Goal: Check status: Check status

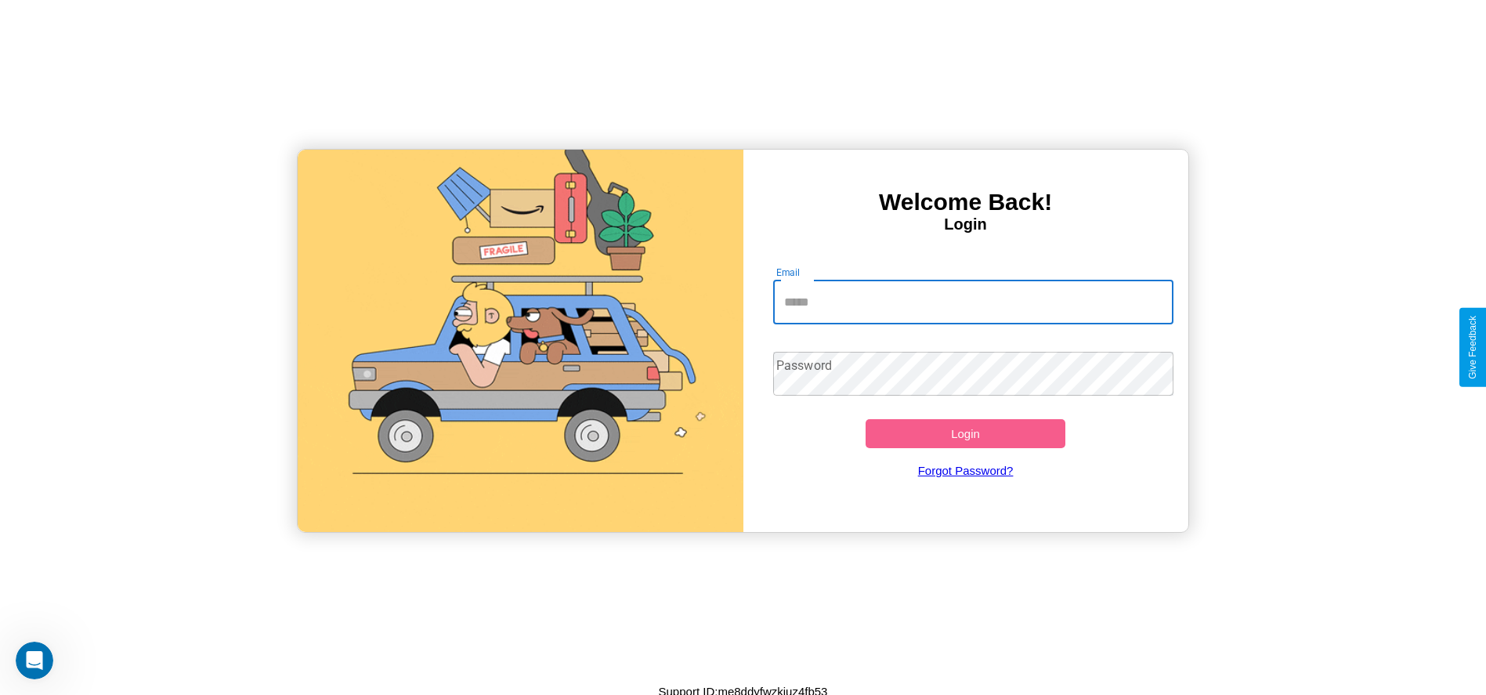
click at [973, 302] on input "Email" at bounding box center [973, 302] width 400 height 44
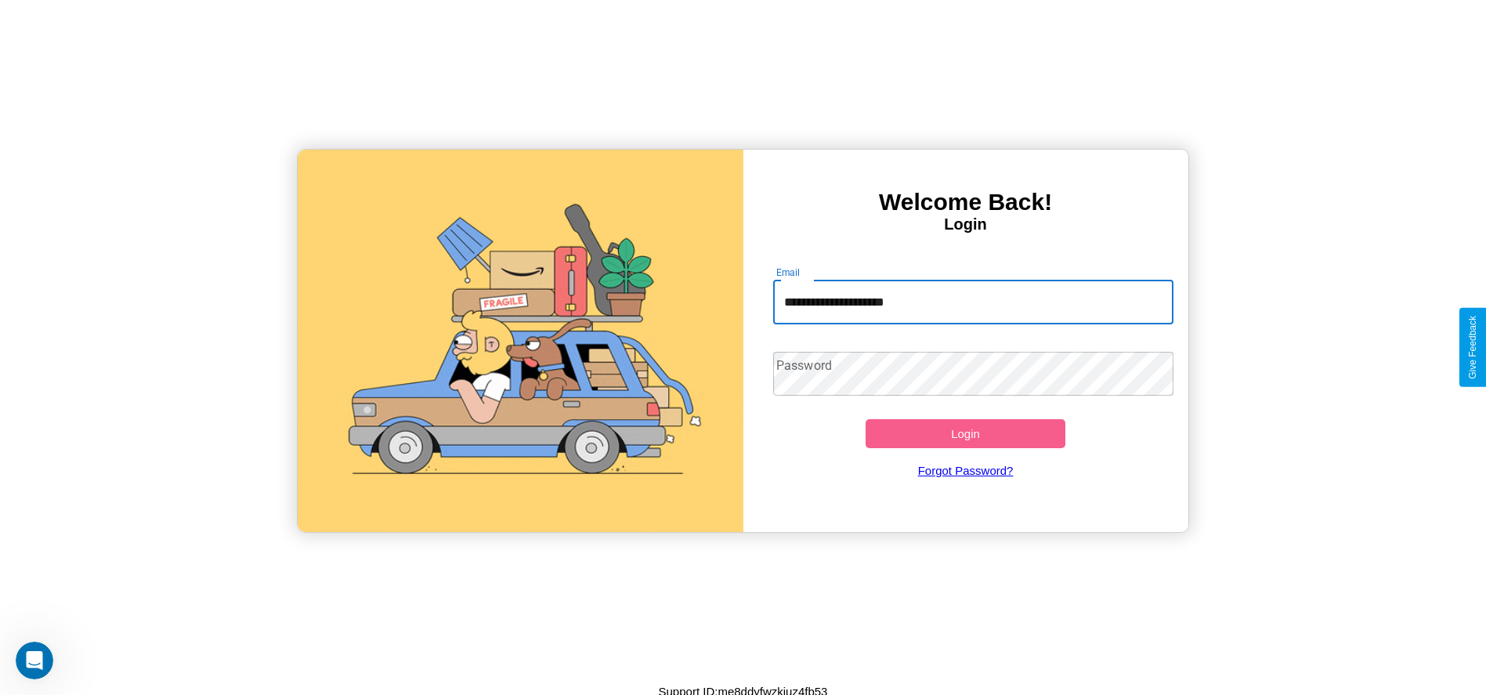
type input "**********"
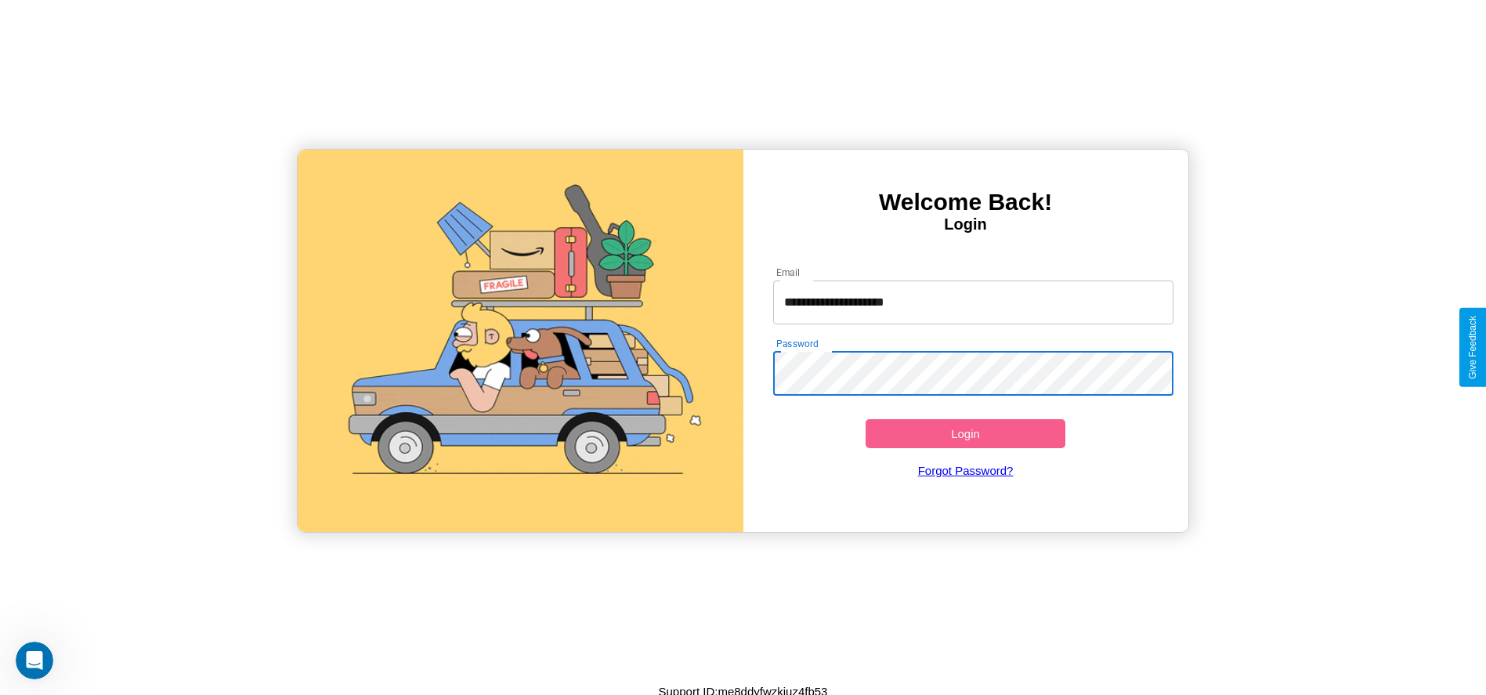
click at [965, 433] on button "Login" at bounding box center [965, 433] width 200 height 29
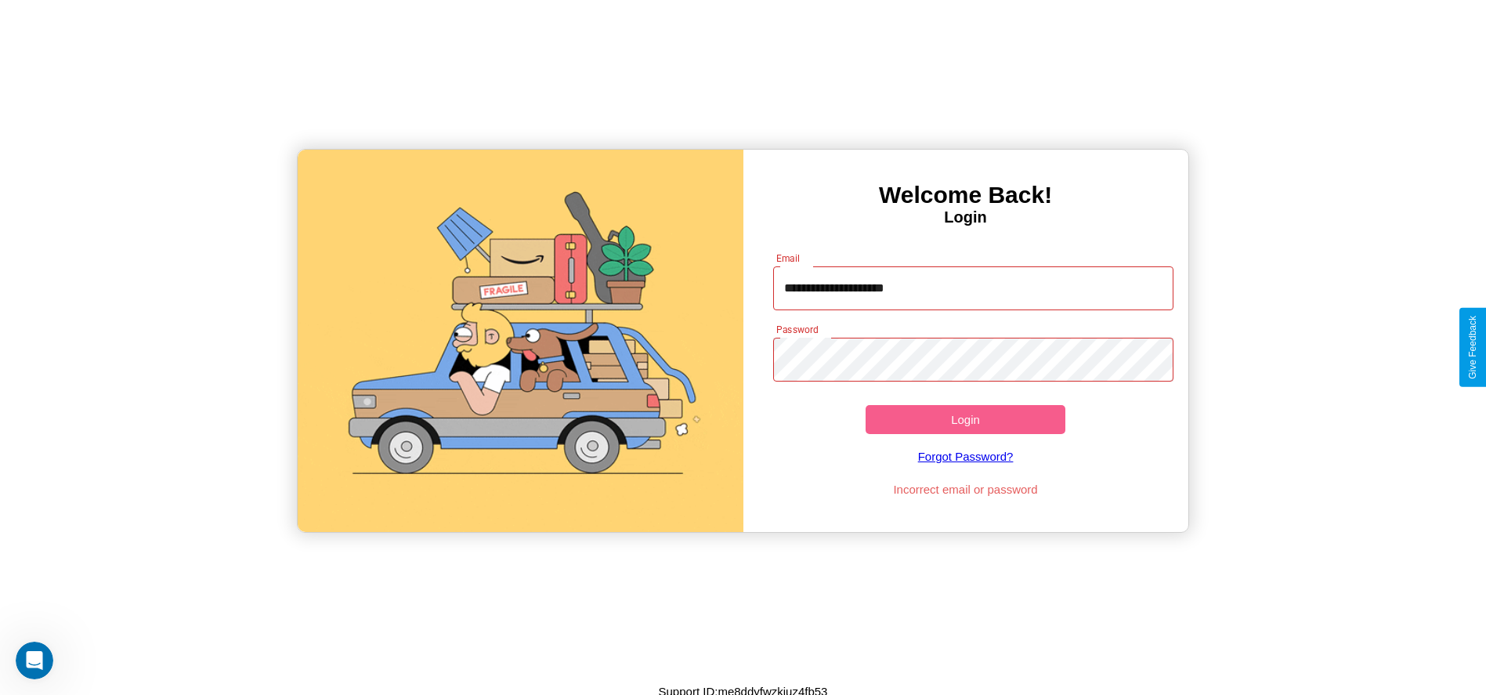
click at [965, 419] on button "Login" at bounding box center [965, 419] width 200 height 29
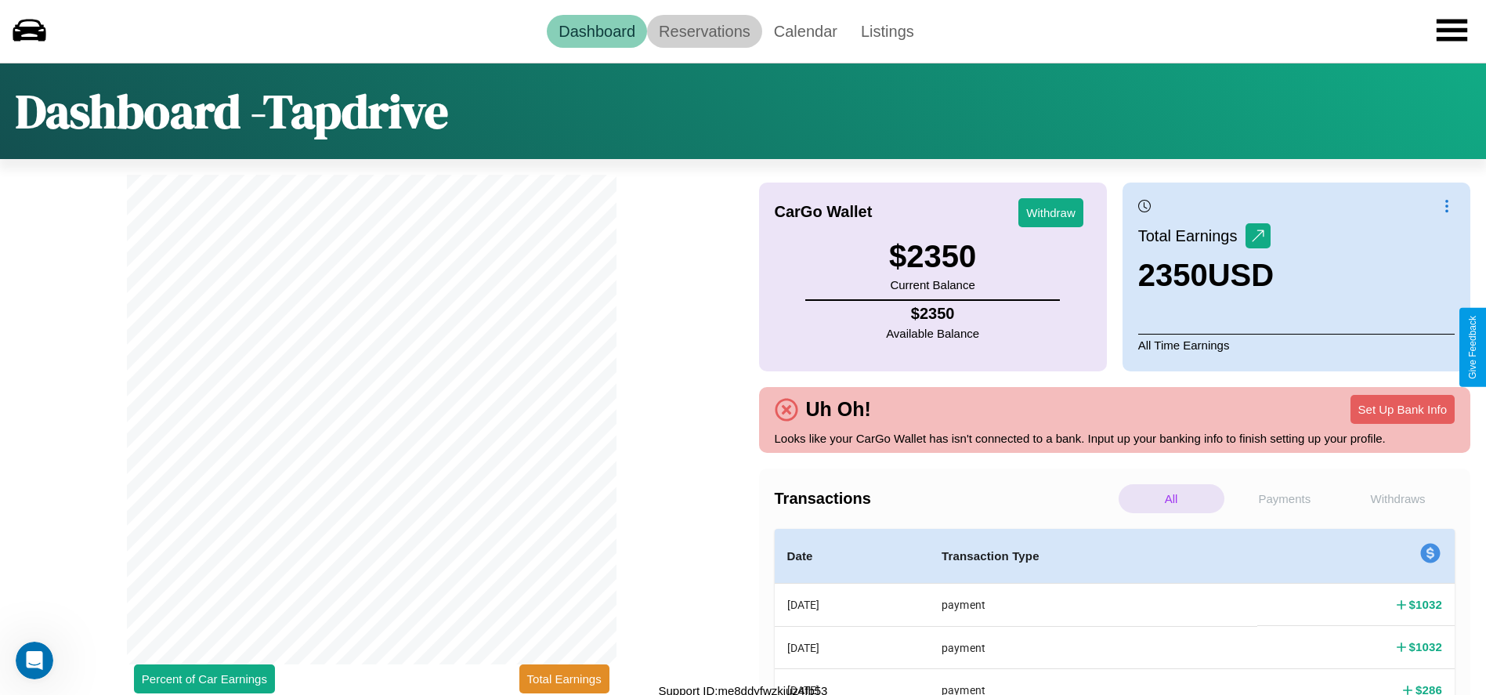
click at [704, 31] on link "Reservations" at bounding box center [704, 31] width 115 height 33
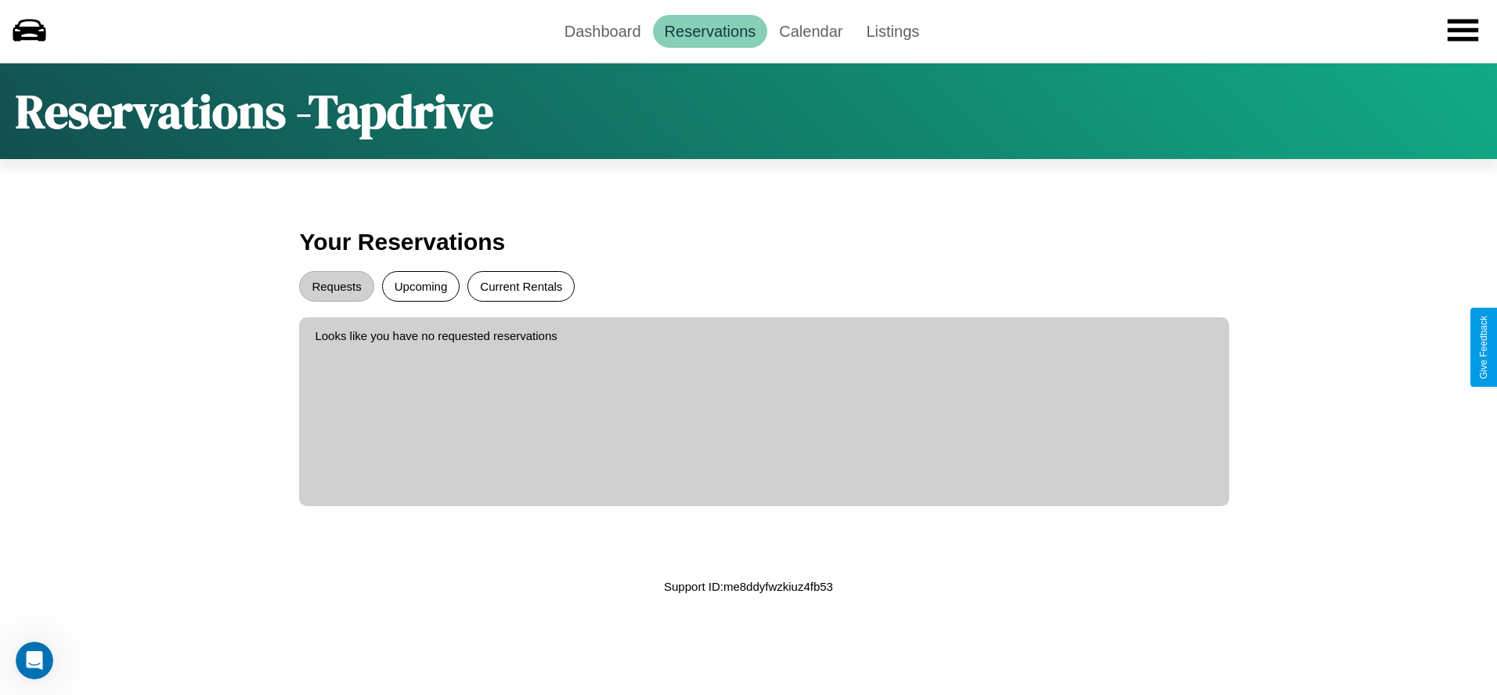
click at [521, 286] on button "Current Rentals" at bounding box center [521, 286] width 107 height 31
click at [337, 286] on button "Requests" at bounding box center [336, 286] width 74 height 31
click at [602, 31] on link "Dashboard" at bounding box center [603, 31] width 100 height 33
